Goal: Entertainment & Leisure: Consume media (video, audio)

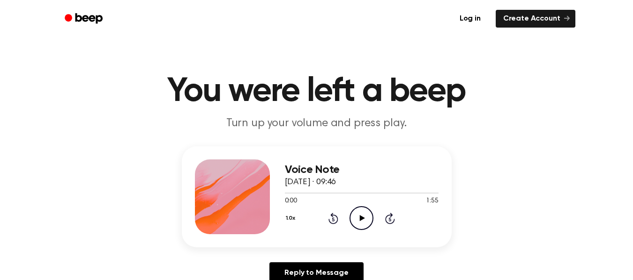
click at [292, 217] on button "1.0x" at bounding box center [292, 219] width 14 height 16
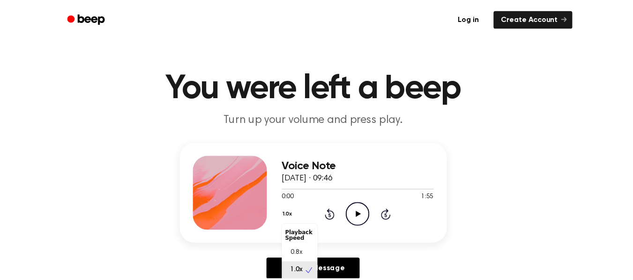
scroll to position [4, 0]
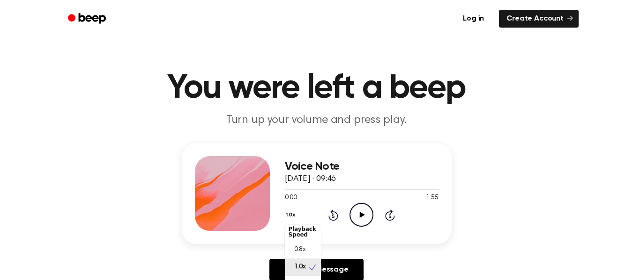
drag, startPoint x: 314, startPoint y: 235, endPoint x: 362, endPoint y: 219, distance: 50.8
click at [362, 219] on div "1.0x Playback Speed 0.8x 1.0x 1.2x 1.5x 2.0x Rewind 5 seconds Play Audio Skip 5…" at bounding box center [362, 215] width 154 height 24
click at [362, 211] on div "1.0x Playback Speed 0.8x 1.0x 1.2x 1.5x 2.0x Rewind 5 seconds Play Audio Skip 5…" at bounding box center [362, 215] width 154 height 24
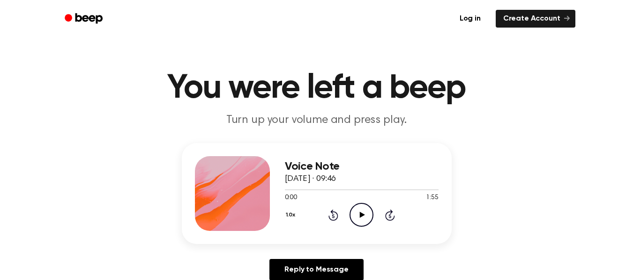
click at [363, 217] on icon "Play Audio" at bounding box center [361, 215] width 24 height 24
click at [363, 217] on icon at bounding box center [361, 215] width 4 height 6
click at [363, 217] on icon "Play Audio" at bounding box center [361, 215] width 24 height 24
click at [359, 214] on icon at bounding box center [361, 215] width 4 height 6
click at [359, 214] on icon "Play Audio" at bounding box center [361, 215] width 24 height 24
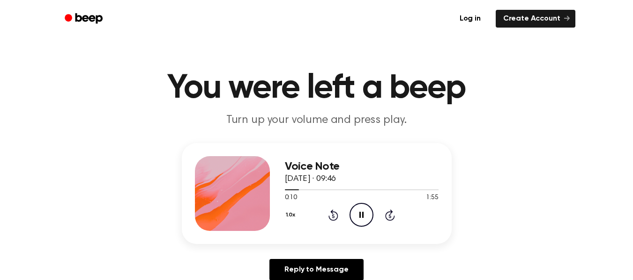
click at [362, 213] on icon at bounding box center [361, 215] width 4 height 6
click at [360, 211] on icon "Play Audio" at bounding box center [361, 215] width 24 height 24
click at [331, 219] on icon "Rewind 5 seconds" at bounding box center [333, 215] width 10 height 12
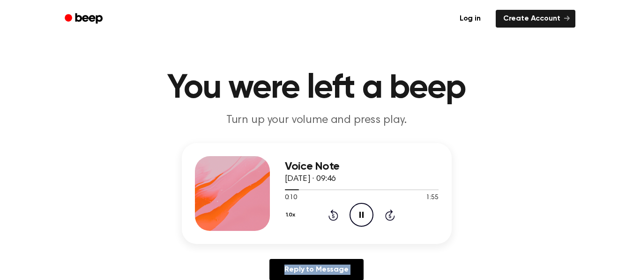
click at [331, 219] on icon "Rewind 5 seconds" at bounding box center [333, 215] width 10 height 12
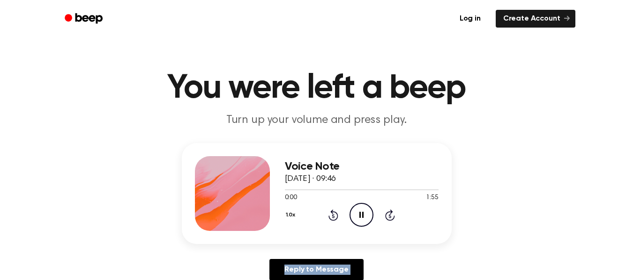
click at [331, 219] on icon "Rewind 5 seconds" at bounding box center [333, 215] width 10 height 12
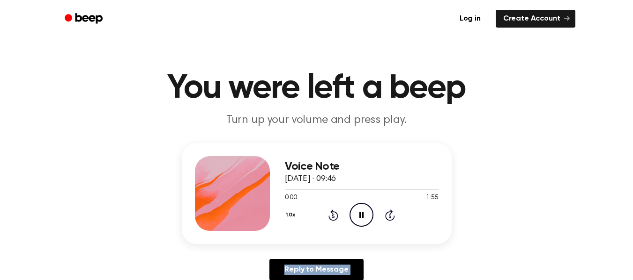
click at [331, 219] on icon "Rewind 5 seconds" at bounding box center [333, 215] width 10 height 12
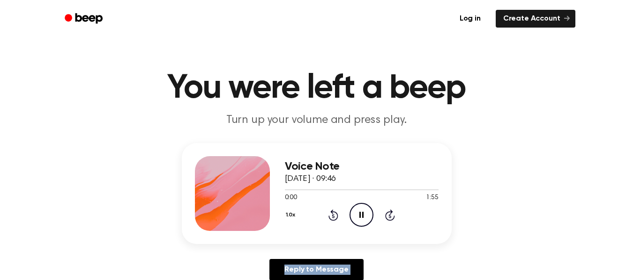
click at [331, 219] on icon "Rewind 5 seconds" at bounding box center [333, 215] width 10 height 12
click at [338, 214] on icon at bounding box center [333, 215] width 10 height 11
click at [357, 212] on icon "Pause Audio" at bounding box center [361, 215] width 24 height 24
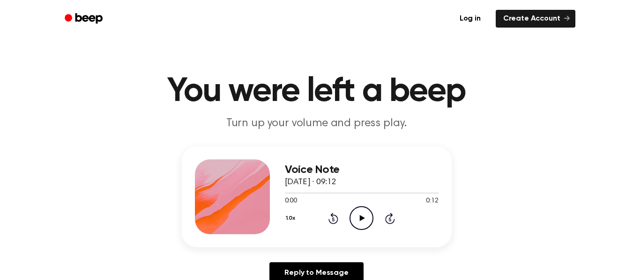
click at [365, 218] on icon "Play Audio" at bounding box center [361, 218] width 24 height 24
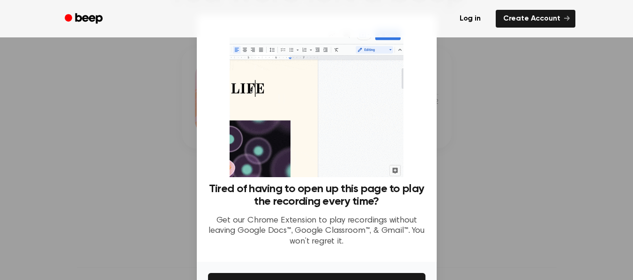
scroll to position [60, 0]
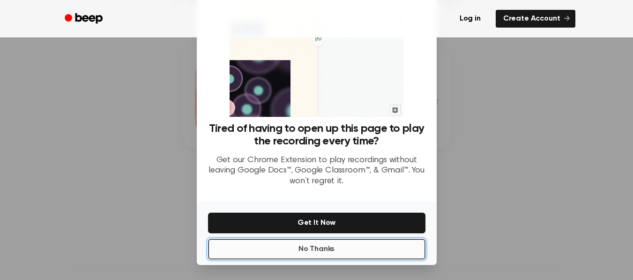
click at [330, 255] on button "No Thanks" at bounding box center [316, 249] width 217 height 21
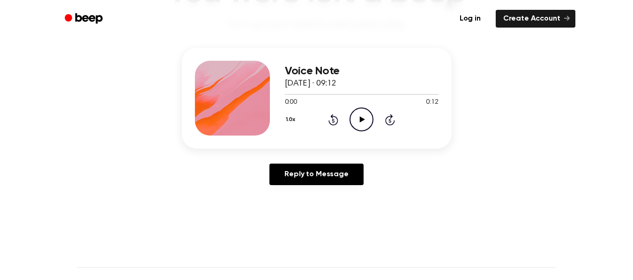
click at [361, 118] on icon "Play Audio" at bounding box center [361, 120] width 24 height 24
click at [361, 115] on icon "Play Audio" at bounding box center [361, 120] width 24 height 24
